Goal: Task Accomplishment & Management: Complete application form

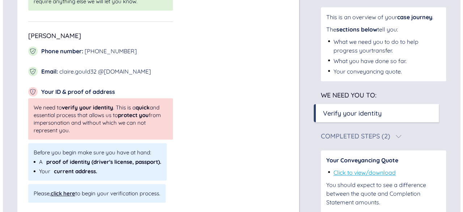
scroll to position [234, 0]
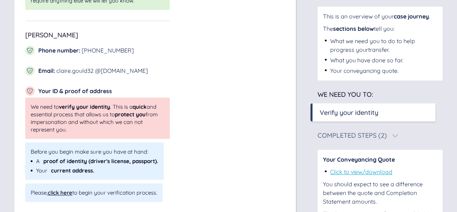
click at [66, 192] on div "click here" at bounding box center [60, 192] width 25 height 7
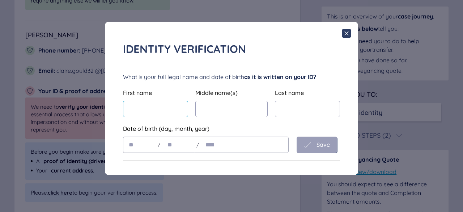
click at [146, 104] on input "text" at bounding box center [155, 109] width 65 height 16
type input "******"
type input "*****"
type input "**"
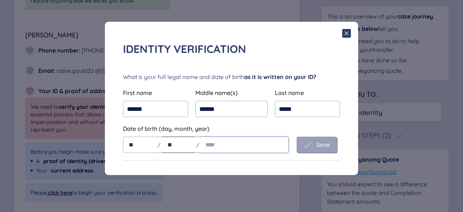
type input "**"
type input "****"
click at [309, 147] on icon at bounding box center [307, 144] width 7 height 7
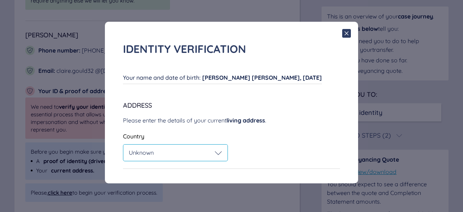
click at [220, 154] on icon at bounding box center [218, 152] width 7 height 7
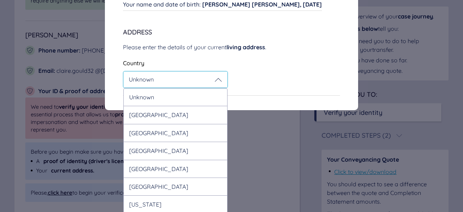
scroll to position [73, 0]
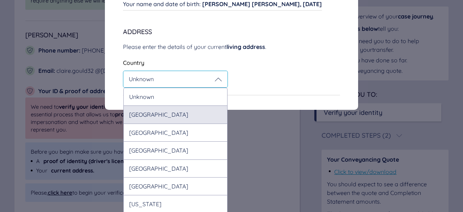
click at [193, 119] on div "[GEOGRAPHIC_DATA]" at bounding box center [175, 114] width 104 height 18
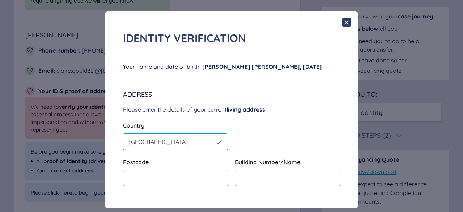
scroll to position [10, 0]
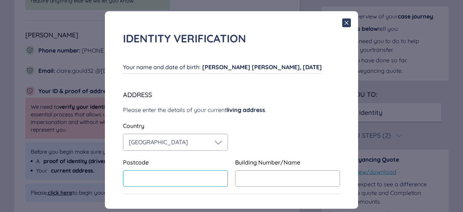
click at [172, 184] on input "text" at bounding box center [175, 178] width 105 height 16
type input "*******"
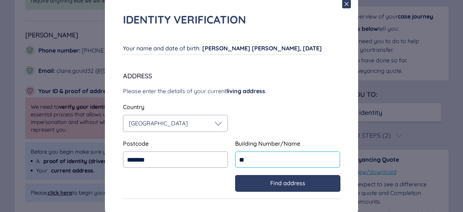
scroll to position [29, 0]
type input "**"
click at [253, 180] on div "Find address" at bounding box center [287, 182] width 90 height 7
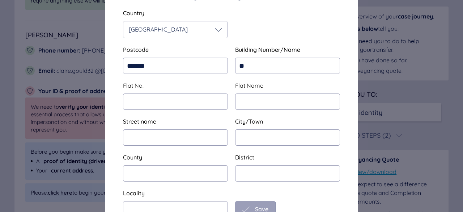
scroll to position [140, 0]
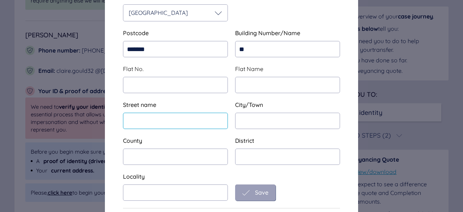
click at [187, 119] on input "text" at bounding box center [175, 120] width 105 height 16
type input "**********"
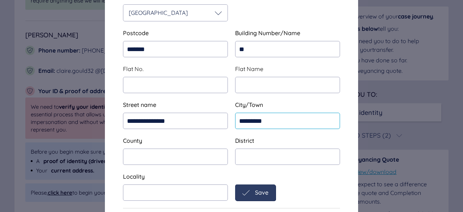
type input "*********"
type input "**********"
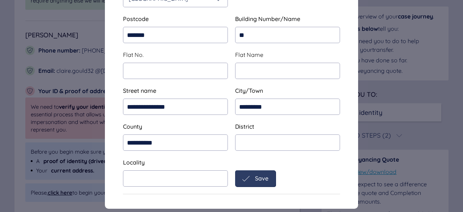
click at [245, 178] on icon at bounding box center [245, 178] width 7 height 7
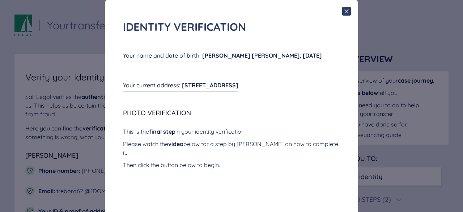
scroll to position [21, 0]
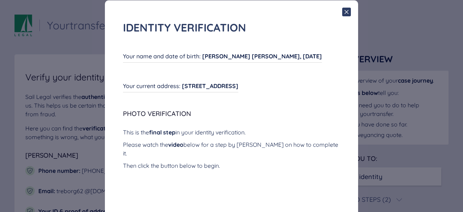
click at [215, 85] on span "[STREET_ADDRESS]" at bounding box center [210, 85] width 56 height 7
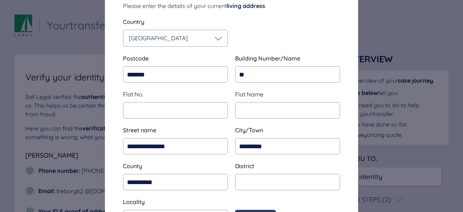
scroll to position [115, 0]
click at [187, 74] on input "*******" at bounding box center [175, 74] width 105 height 16
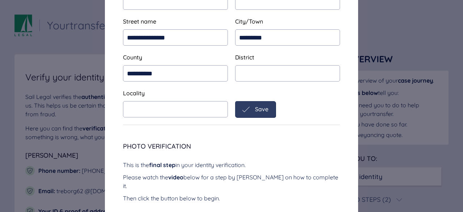
scroll to position [222, 0]
type input "*******"
click at [257, 107] on span "Save" at bounding box center [261, 109] width 13 height 7
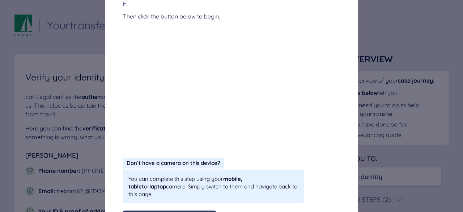
scroll to position [187, 0]
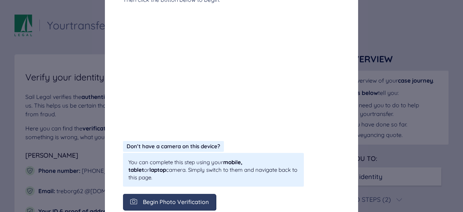
click at [165, 198] on span "Begin Photo Verification" at bounding box center [176, 201] width 66 height 7
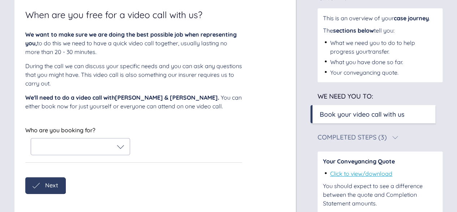
scroll to position [63, 0]
click at [121, 138] on div at bounding box center [80, 146] width 99 height 16
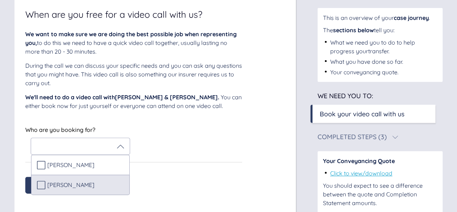
click at [47, 184] on span "[PERSON_NAME]" at bounding box center [70, 184] width 47 height 7
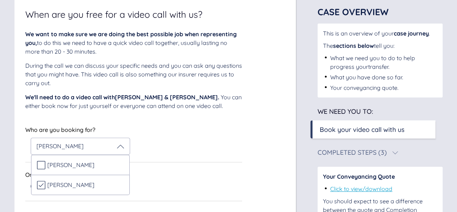
click at [174, 182] on div "Mon (Oct 20) Tue (Oct 21)" at bounding box center [137, 187] width 212 height 11
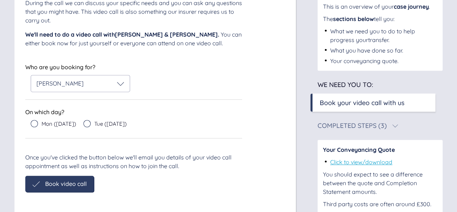
scroll to position [125, 0]
click at [35, 122] on icon at bounding box center [34, 122] width 7 height 7
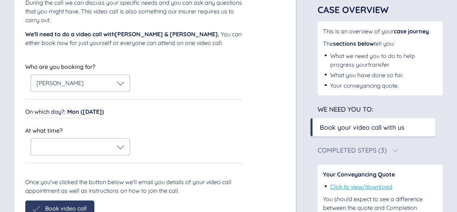
scroll to position [151, 0]
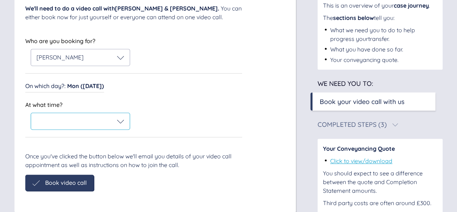
click at [55, 123] on div at bounding box center [81, 121] width 88 height 7
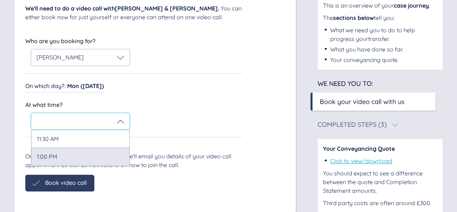
click at [56, 152] on div "1:00 PM" at bounding box center [80, 156] width 99 height 18
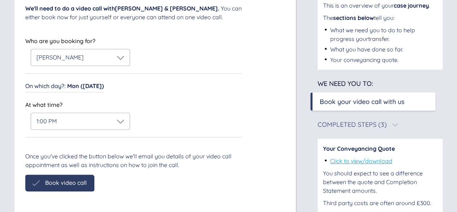
scroll to position [140, 0]
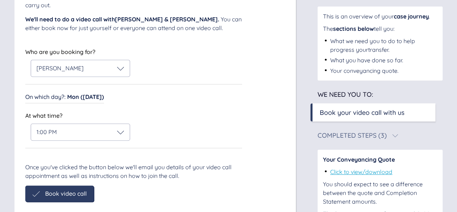
click at [62, 181] on div "When are you free for a video call with us? We want to make sure we are doing t…" at bounding box center [155, 68] width 282 height 309
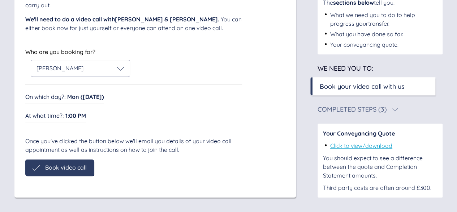
click at [67, 162] on div "Book video call" at bounding box center [59, 167] width 69 height 16
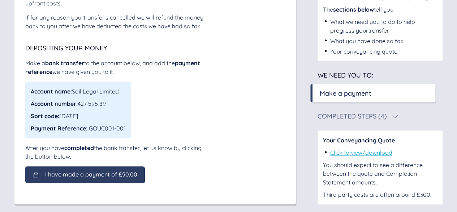
scroll to position [102, 0]
drag, startPoint x: 89, startPoint y: 136, endPoint x: 126, endPoint y: 137, distance: 37.3
click at [126, 137] on div "Account name: Sail Legal Limited Account number: 427 595 89 Sort code: 23-05-80…" at bounding box center [78, 109] width 106 height 56
copy div "GOUC001-001"
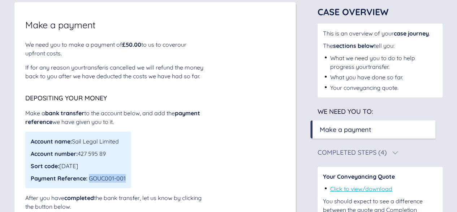
scroll to position [52, 0]
click at [328, 129] on div "Make a payment" at bounding box center [346, 129] width 52 height 10
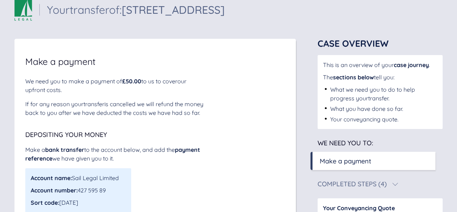
scroll to position [16, 0]
click at [67, 153] on span "bank transfer" at bounding box center [64, 148] width 39 height 7
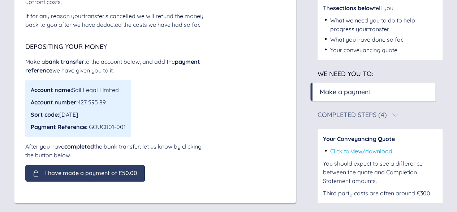
scroll to position [117, 0]
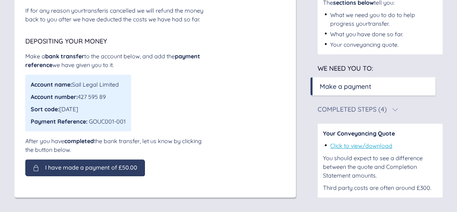
click at [103, 165] on span "I have made a payment of £50.00" at bounding box center [91, 167] width 92 height 7
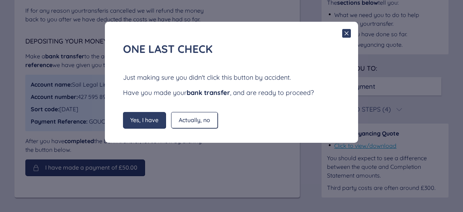
click at [146, 122] on span "Yes, I have" at bounding box center [144, 119] width 28 height 7
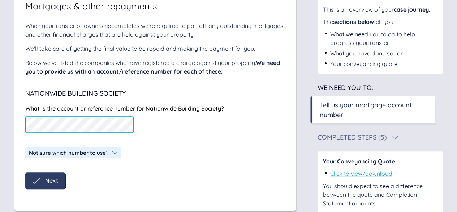
scroll to position [66, 0]
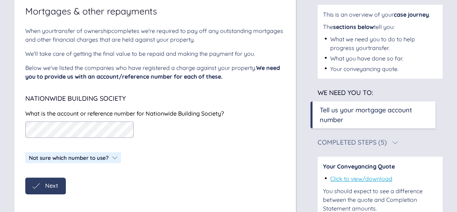
click at [49, 184] on span "Next" at bounding box center [51, 185] width 13 height 7
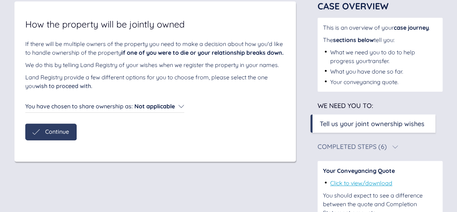
scroll to position [53, 0]
click at [56, 140] on div "Continue" at bounding box center [50, 131] width 51 height 16
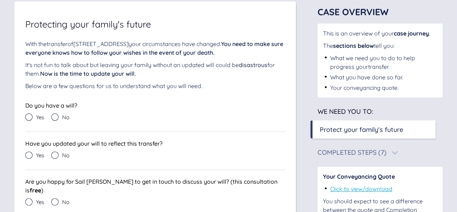
click at [55, 116] on icon at bounding box center [54, 116] width 7 height 7
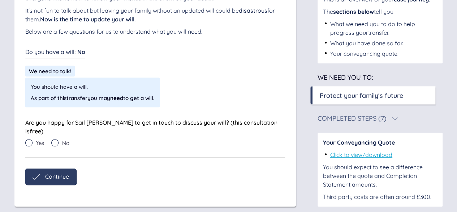
scroll to position [107, 0]
click at [30, 138] on icon at bounding box center [28, 141] width 7 height 7
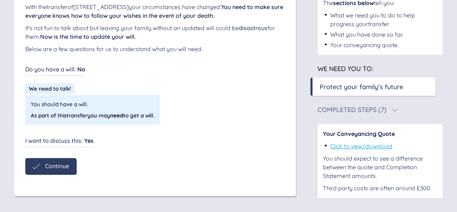
click at [59, 169] on span "Continue" at bounding box center [57, 165] width 24 height 7
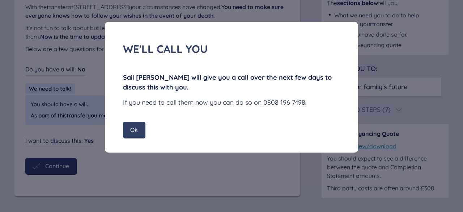
click at [135, 128] on span "Ok" at bounding box center [134, 129] width 8 height 7
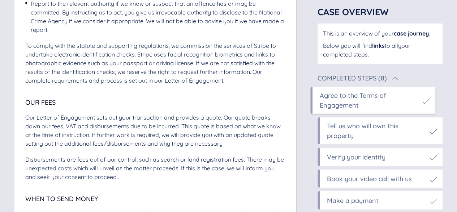
scroll to position [1007, 0]
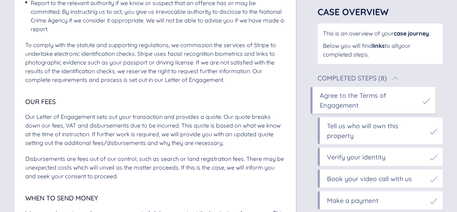
click at [372, 98] on div "Agree to the Terms of Engagement" at bounding box center [369, 100] width 99 height 20
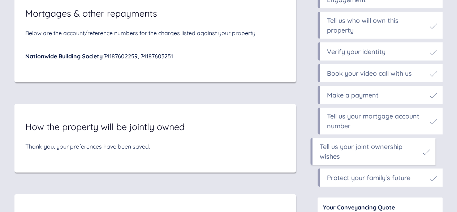
scroll to position [3985, 0]
